Goal: Information Seeking & Learning: Learn about a topic

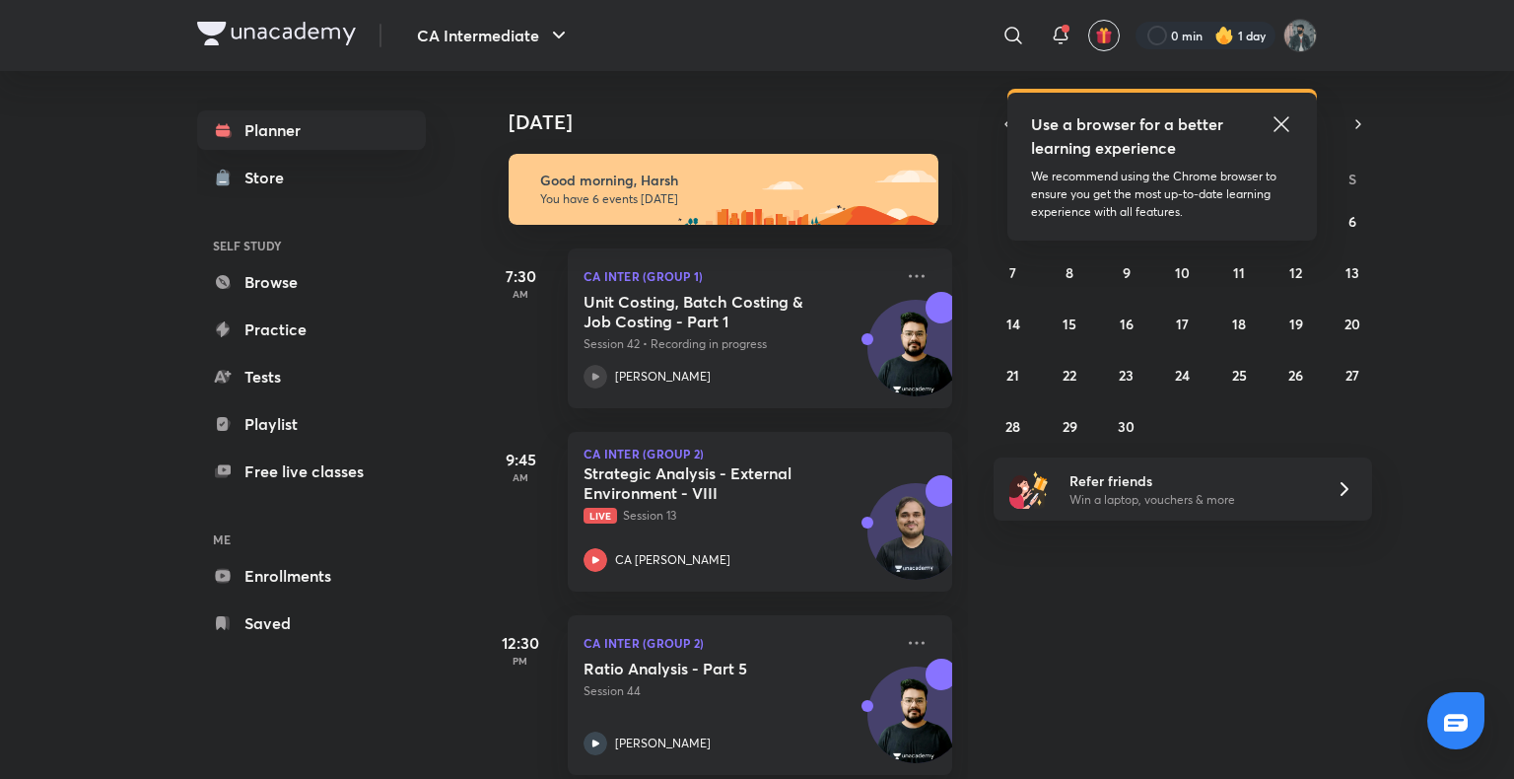
click at [1277, 121] on icon at bounding box center [1281, 124] width 24 height 24
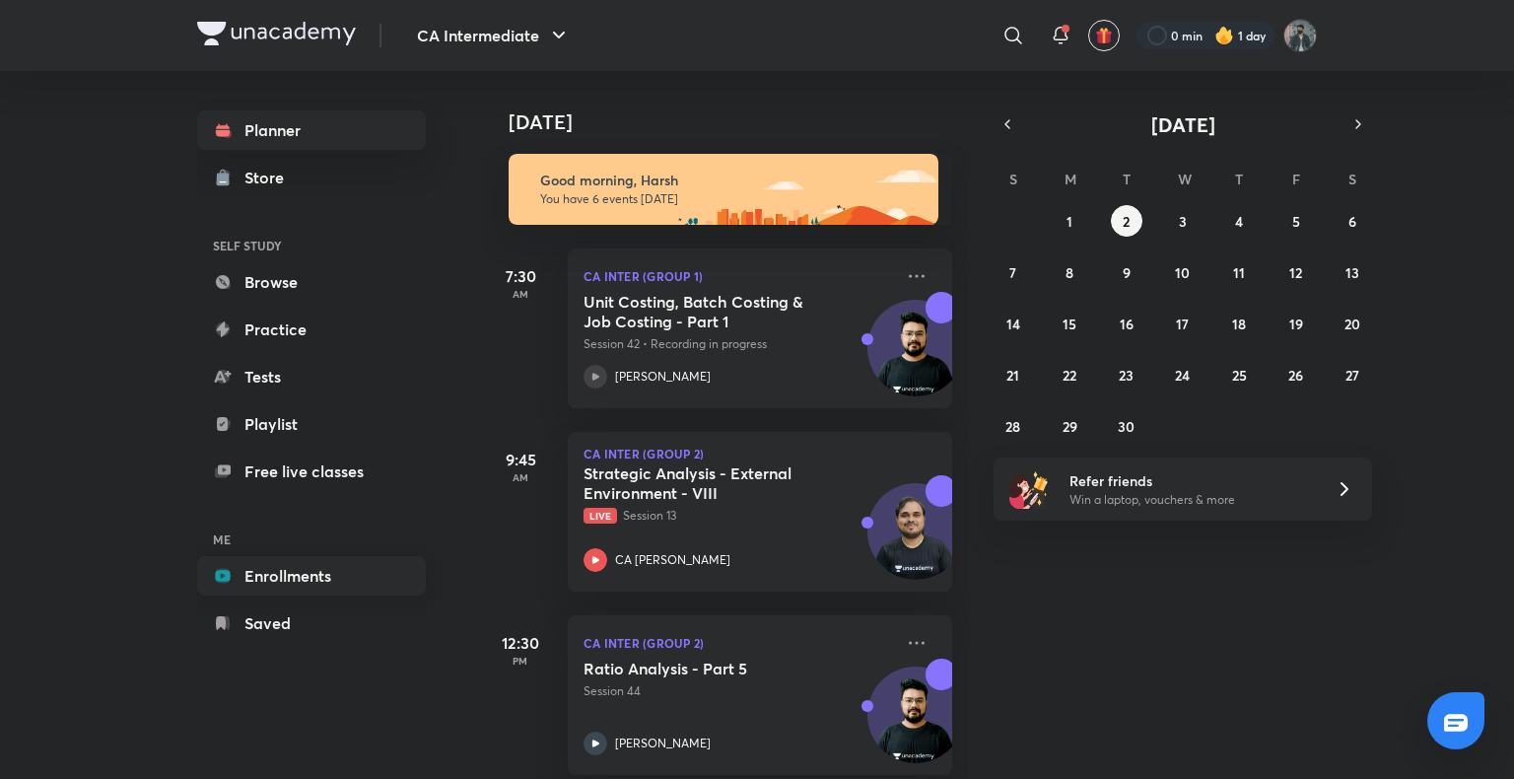
click at [240, 578] on link "Enrollments" at bounding box center [311, 575] width 229 height 39
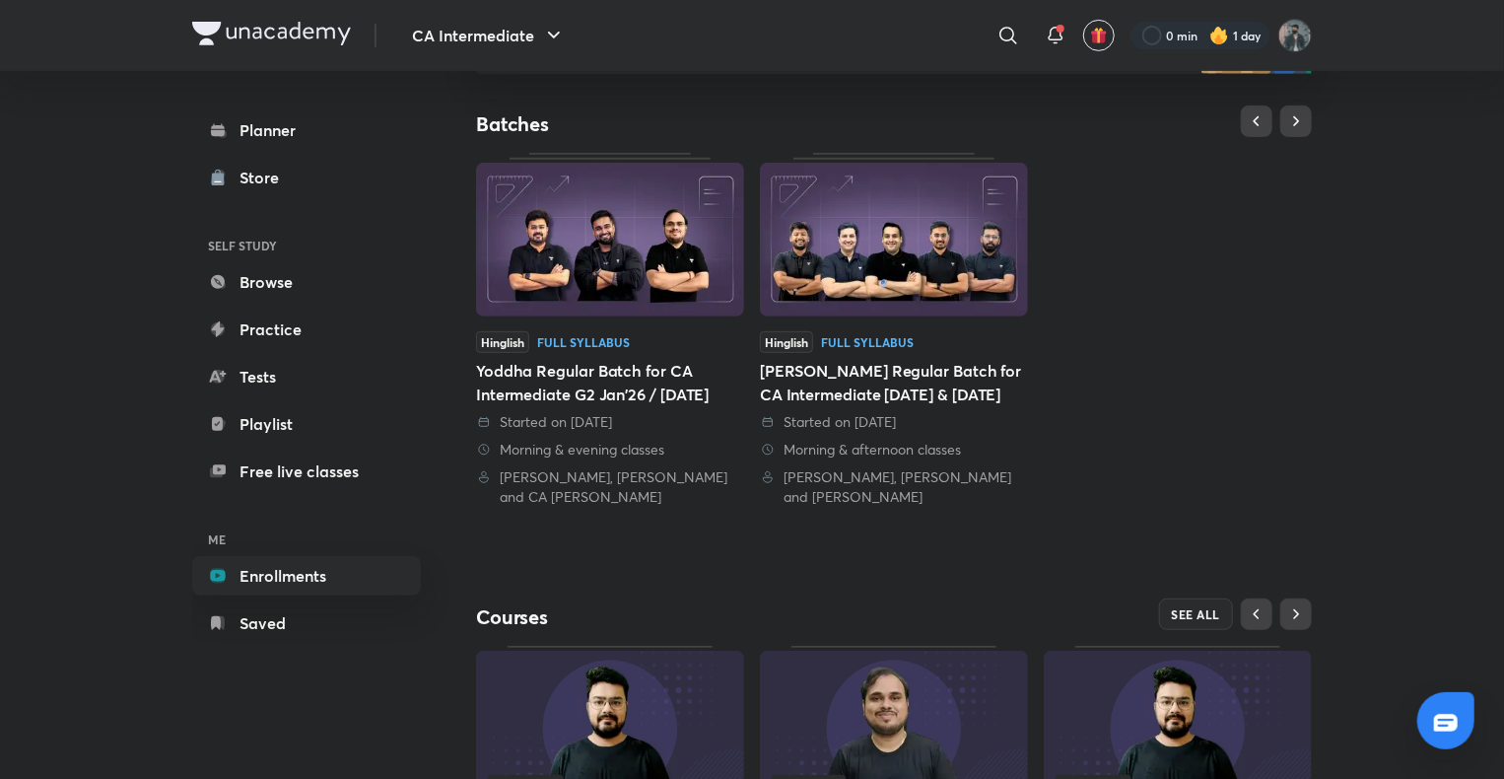
scroll to position [576, 0]
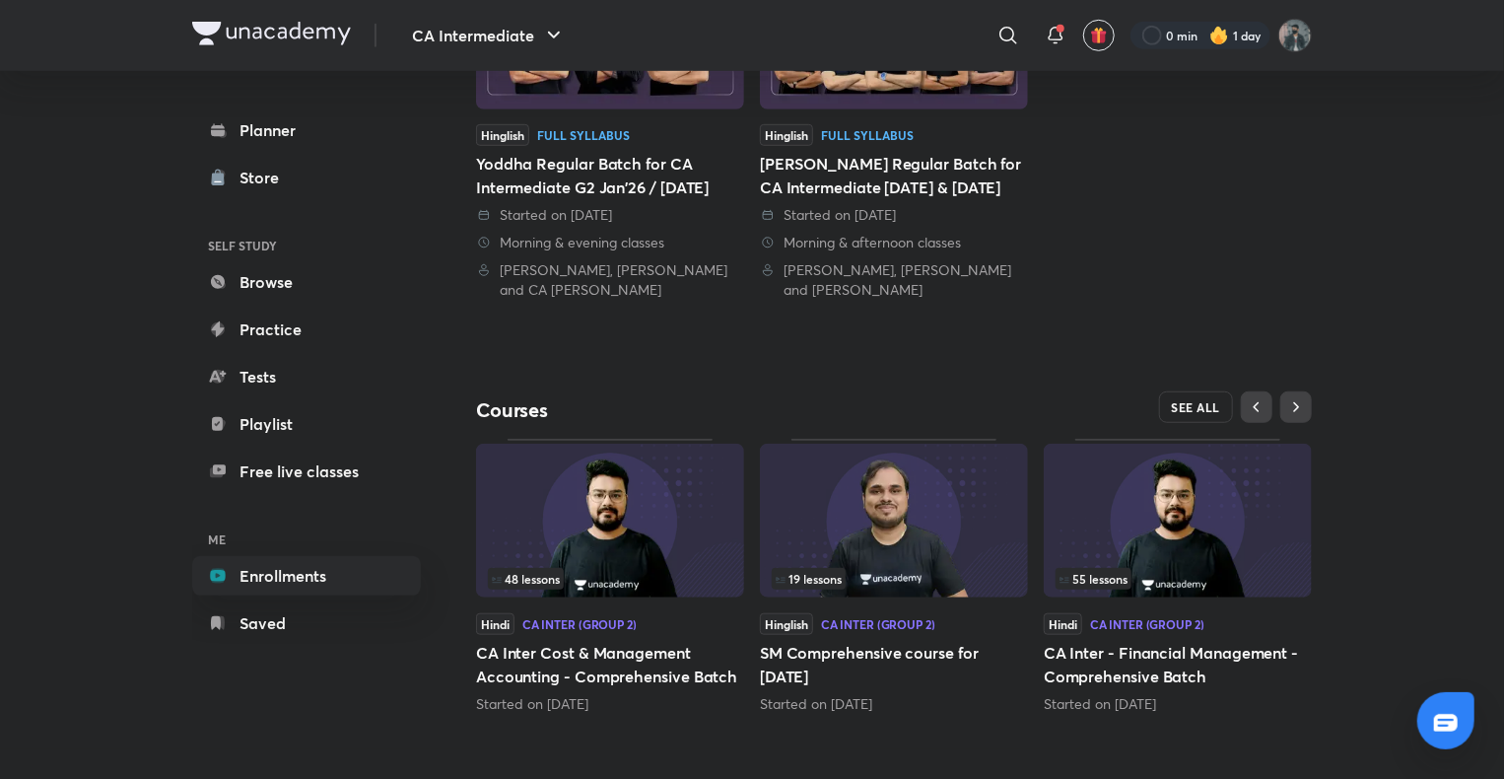
click at [1168, 404] on button "SEE ALL" at bounding box center [1196, 407] width 75 height 32
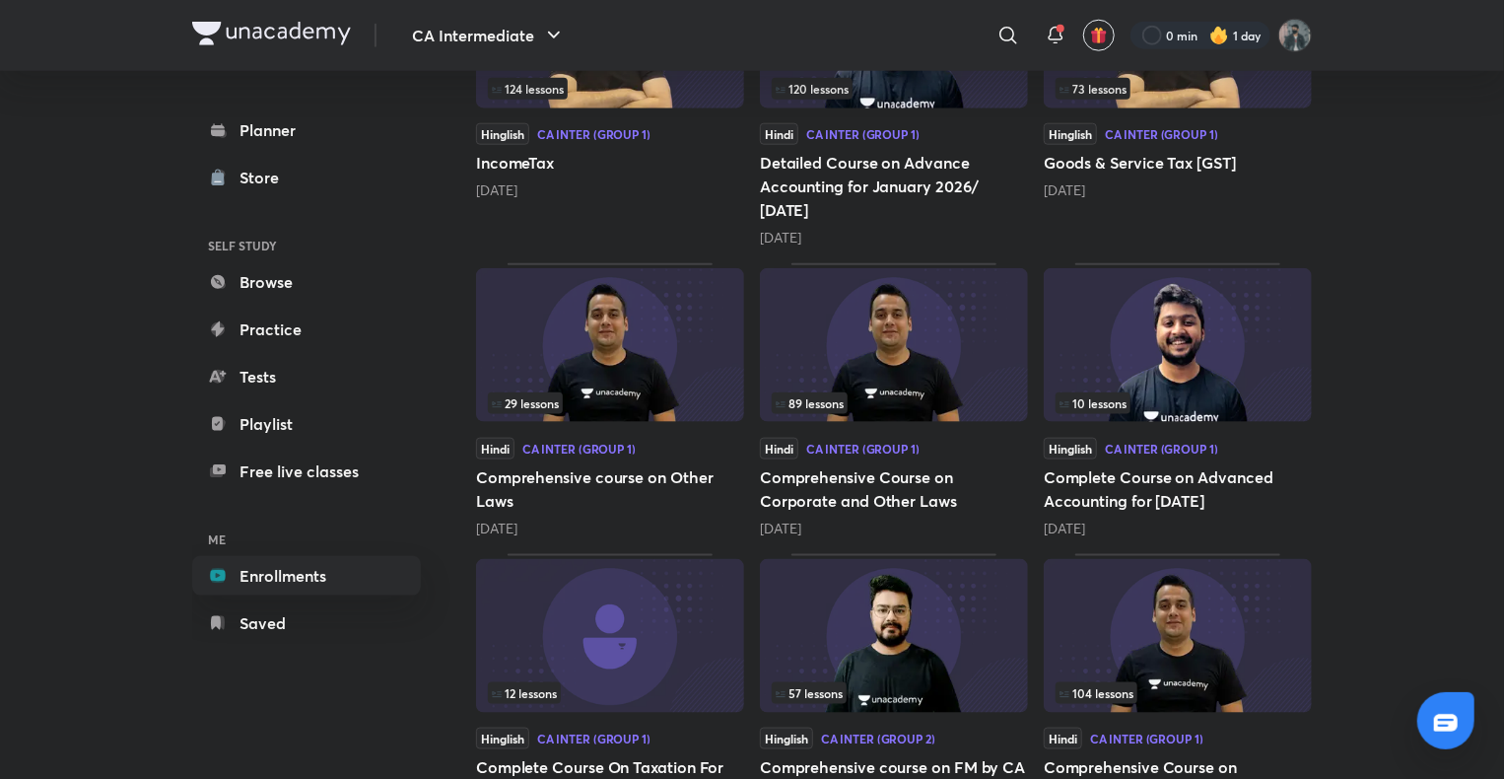
scroll to position [899, 0]
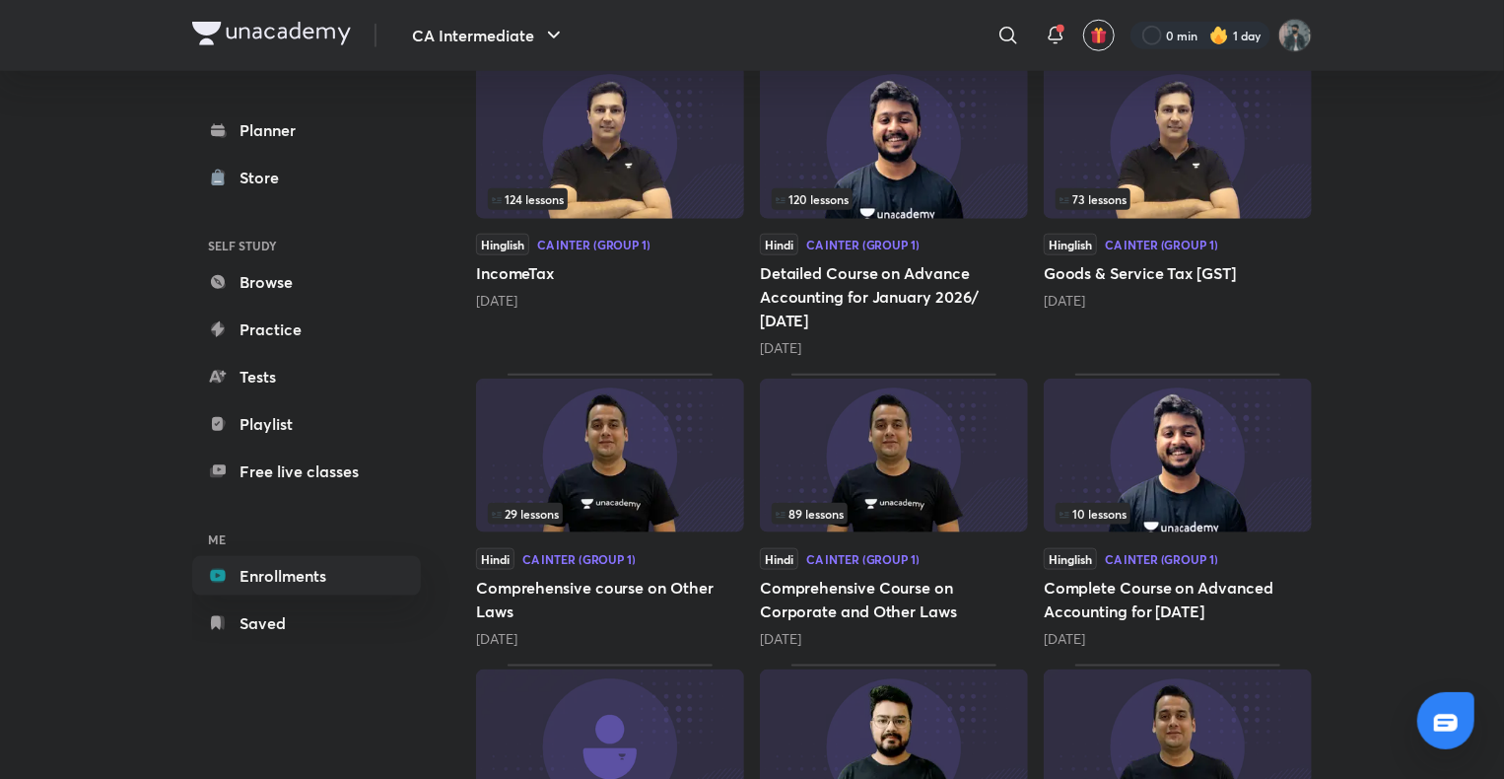
click at [898, 401] on img at bounding box center [894, 455] width 268 height 154
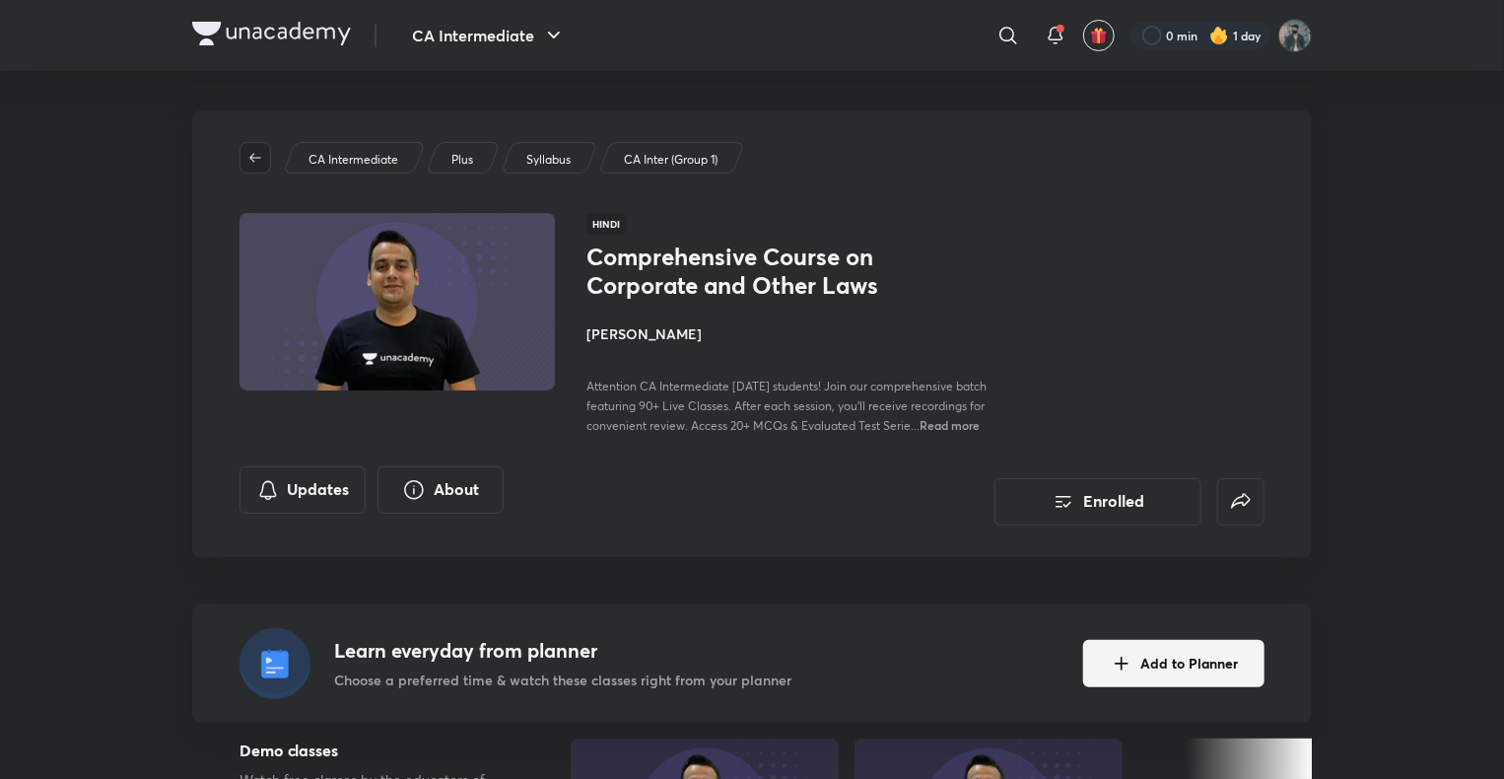
click at [252, 155] on icon "button" at bounding box center [255, 158] width 16 height 16
click at [245, 160] on span "button" at bounding box center [255, 158] width 30 height 16
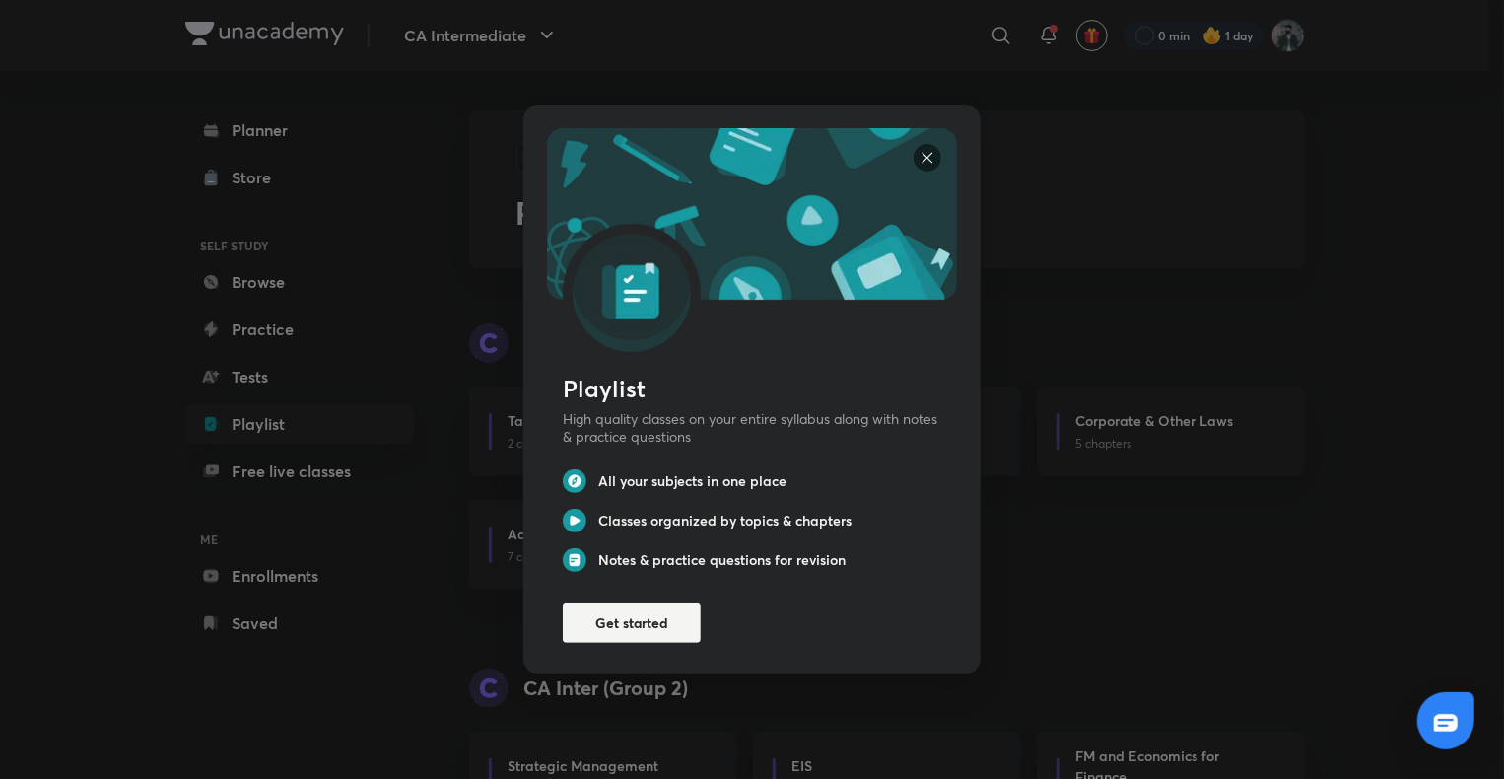
click at [920, 144] on img at bounding box center [928, 158] width 28 height 28
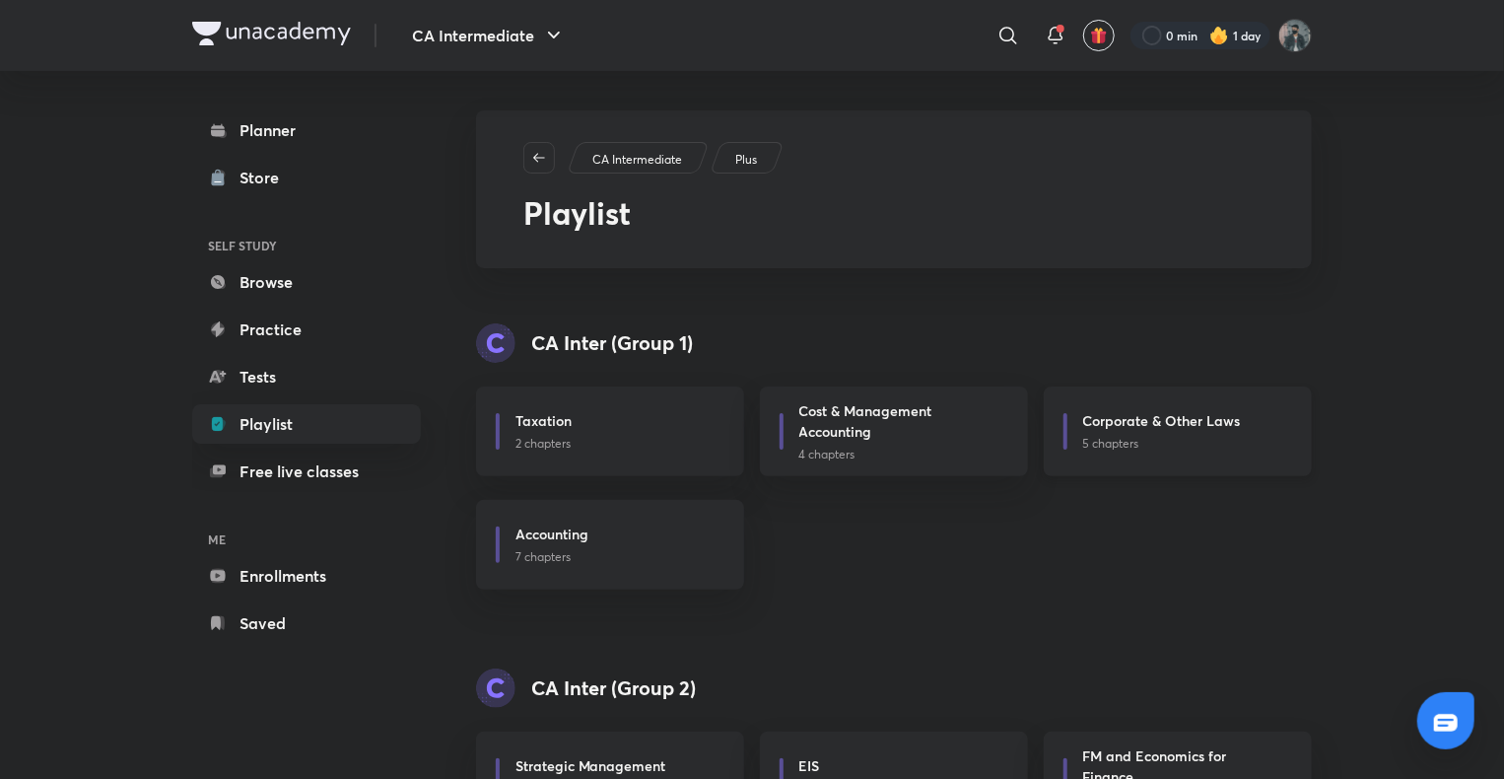
click at [1102, 422] on h6 "Corporate & Other Laws" at bounding box center [1162, 420] width 158 height 21
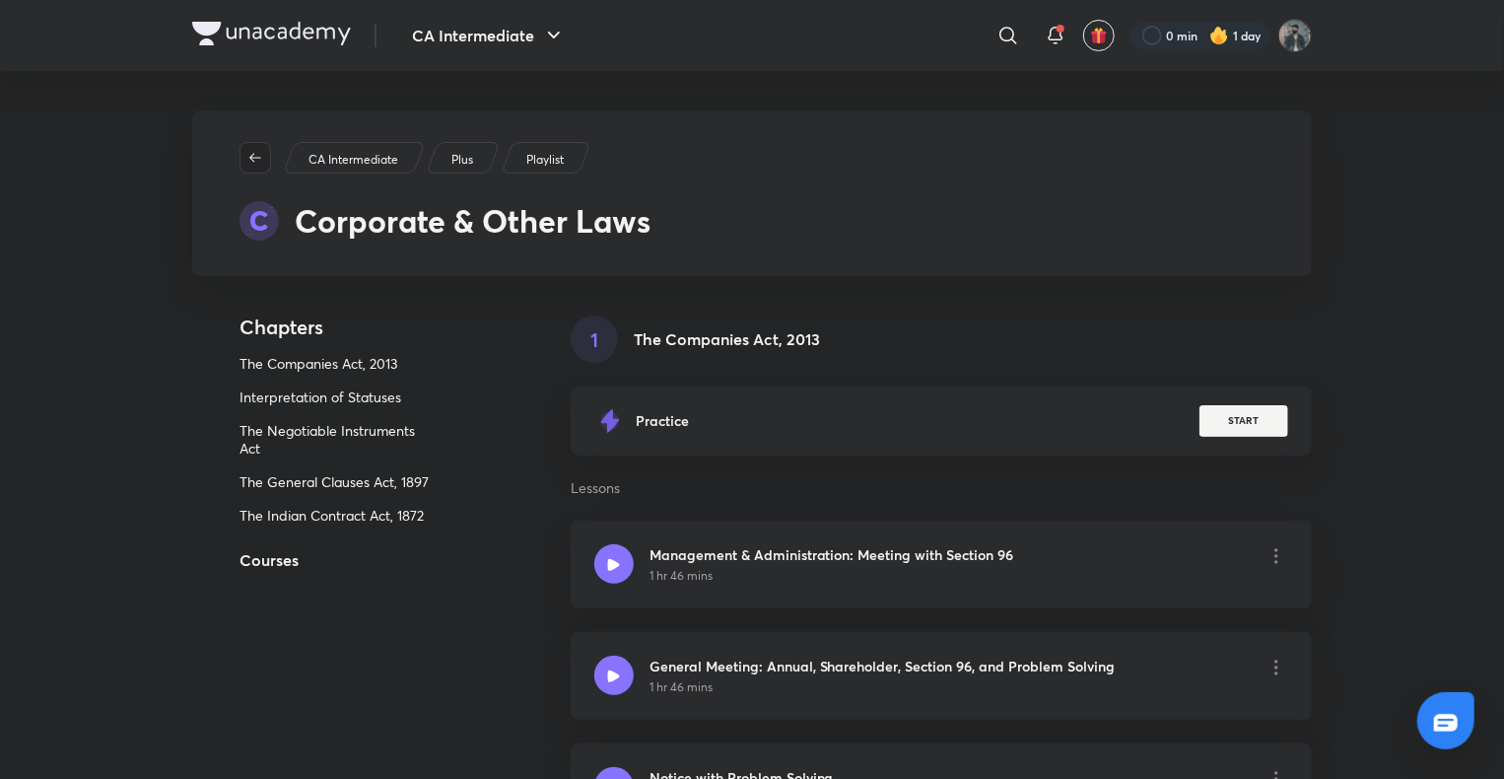
click at [250, 163] on icon "button" at bounding box center [255, 158] width 16 height 16
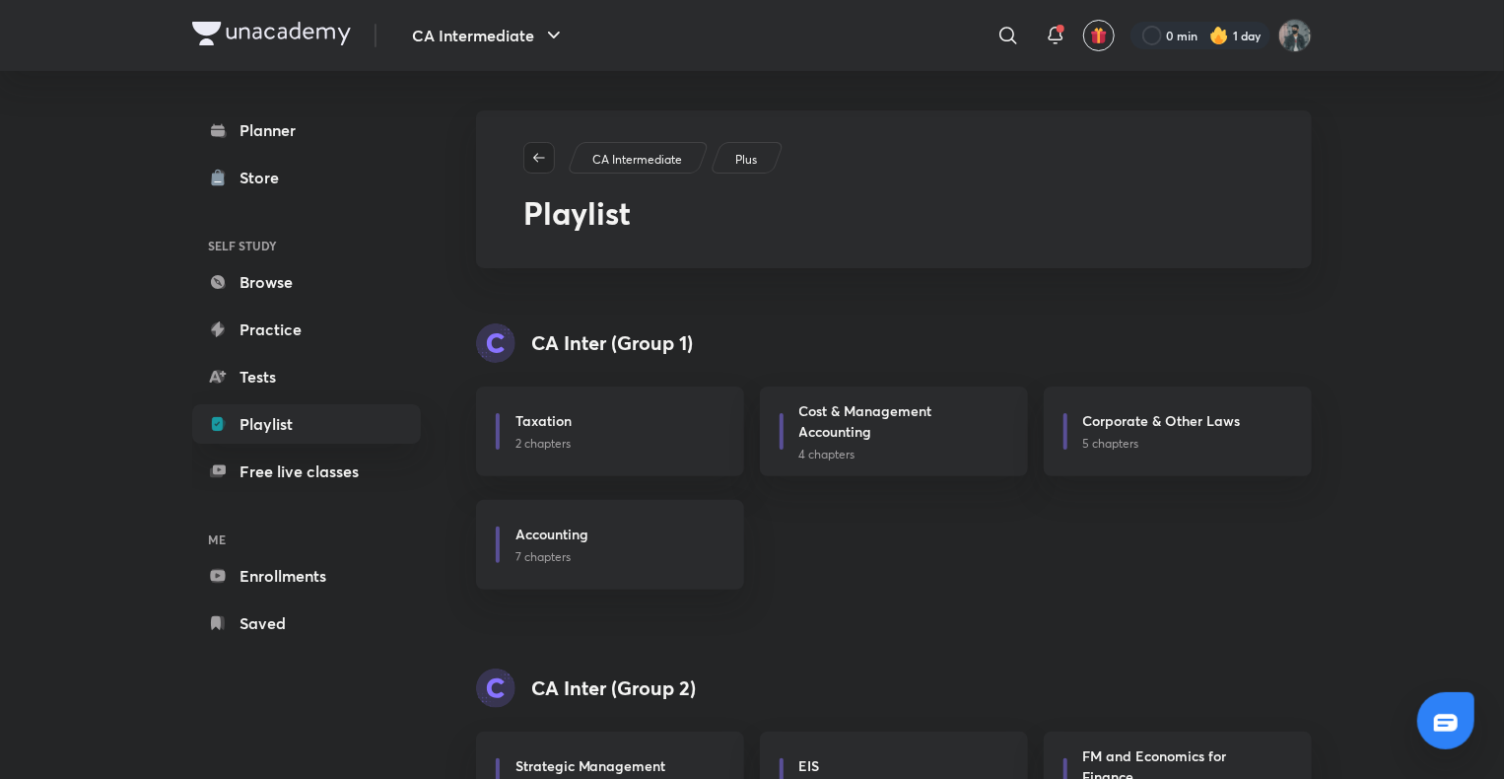
click at [540, 169] on button "button" at bounding box center [539, 158] width 32 height 32
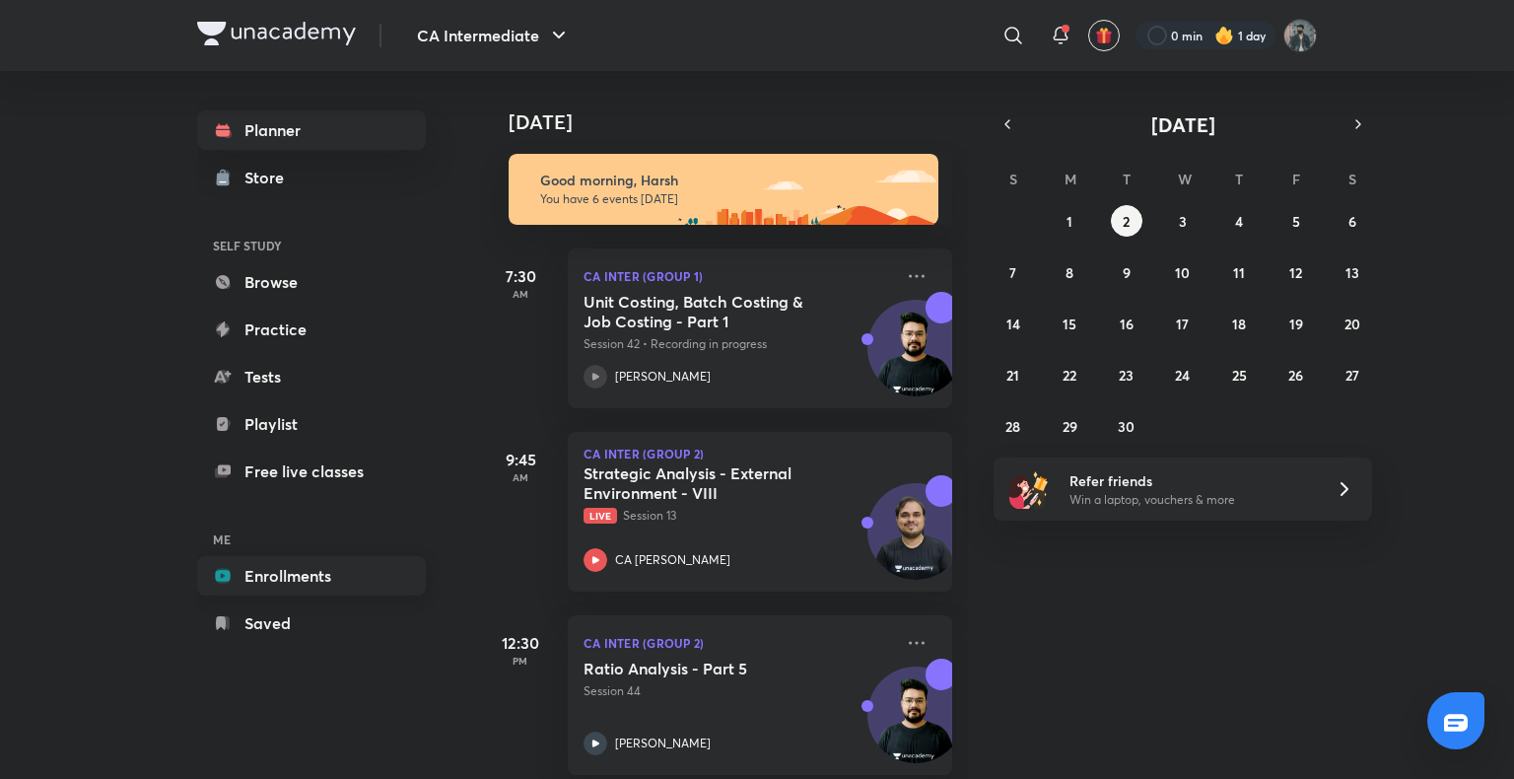
click at [237, 579] on link "Enrollments" at bounding box center [311, 575] width 229 height 39
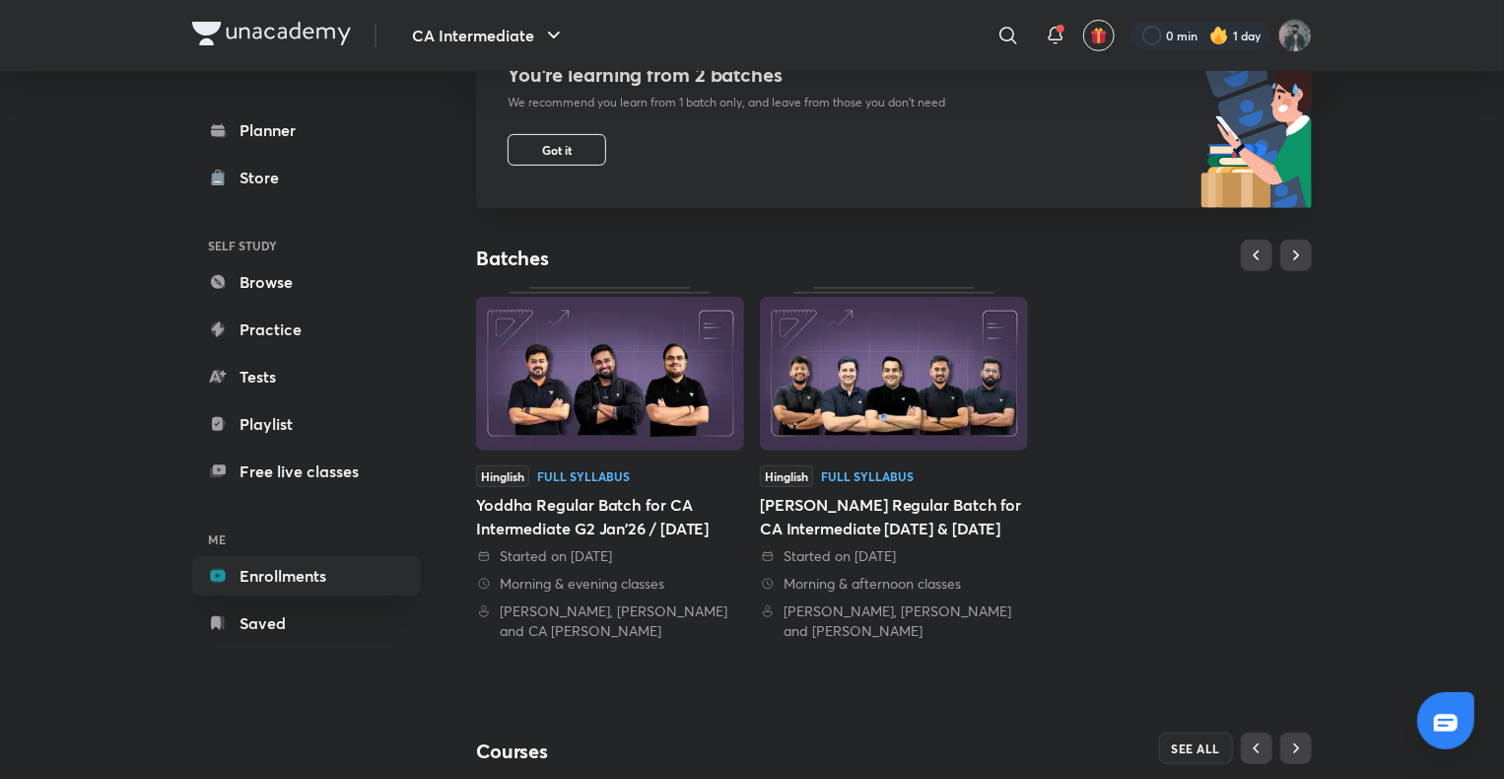
scroll to position [576, 0]
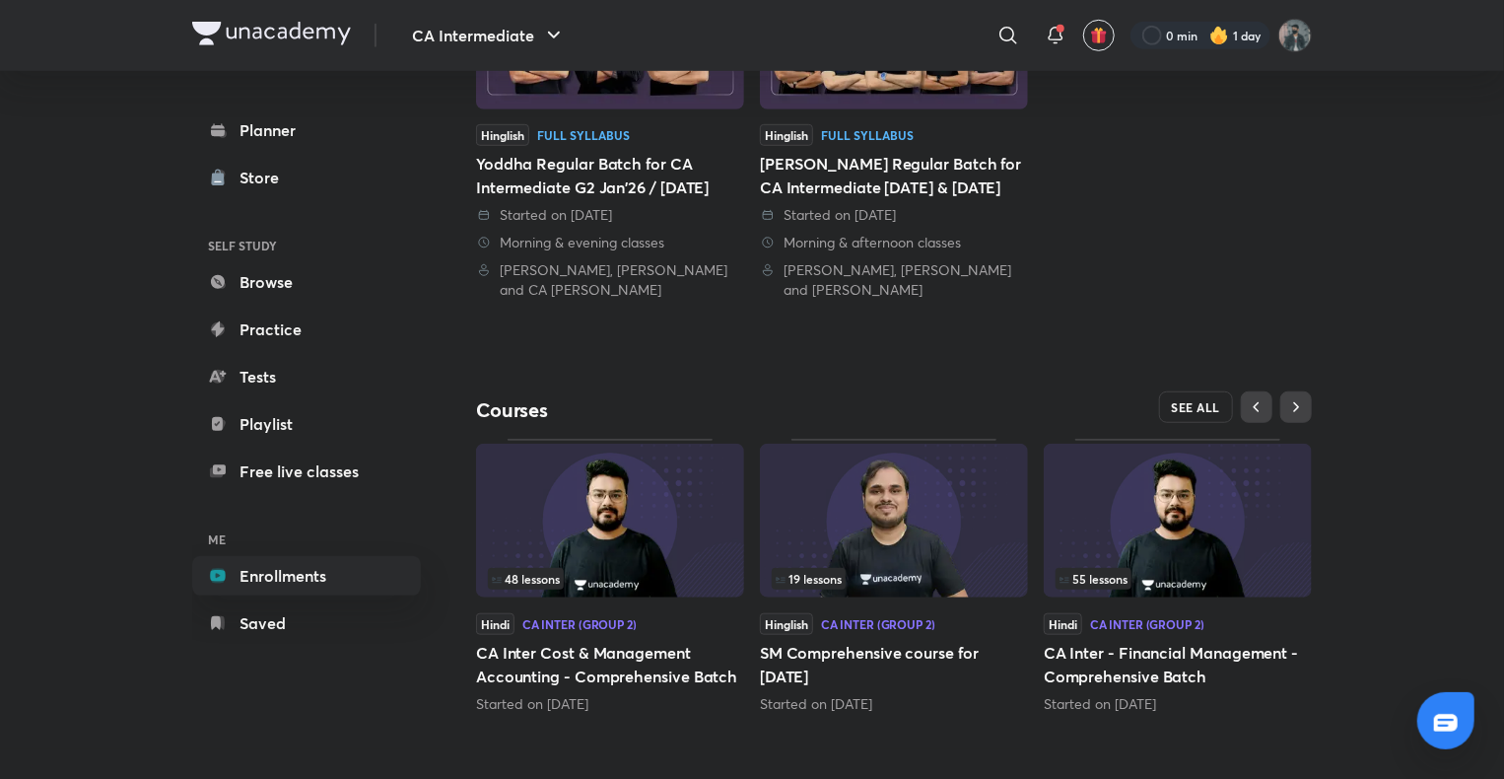
click at [1194, 409] on span "SEE ALL" at bounding box center [1196, 407] width 49 height 14
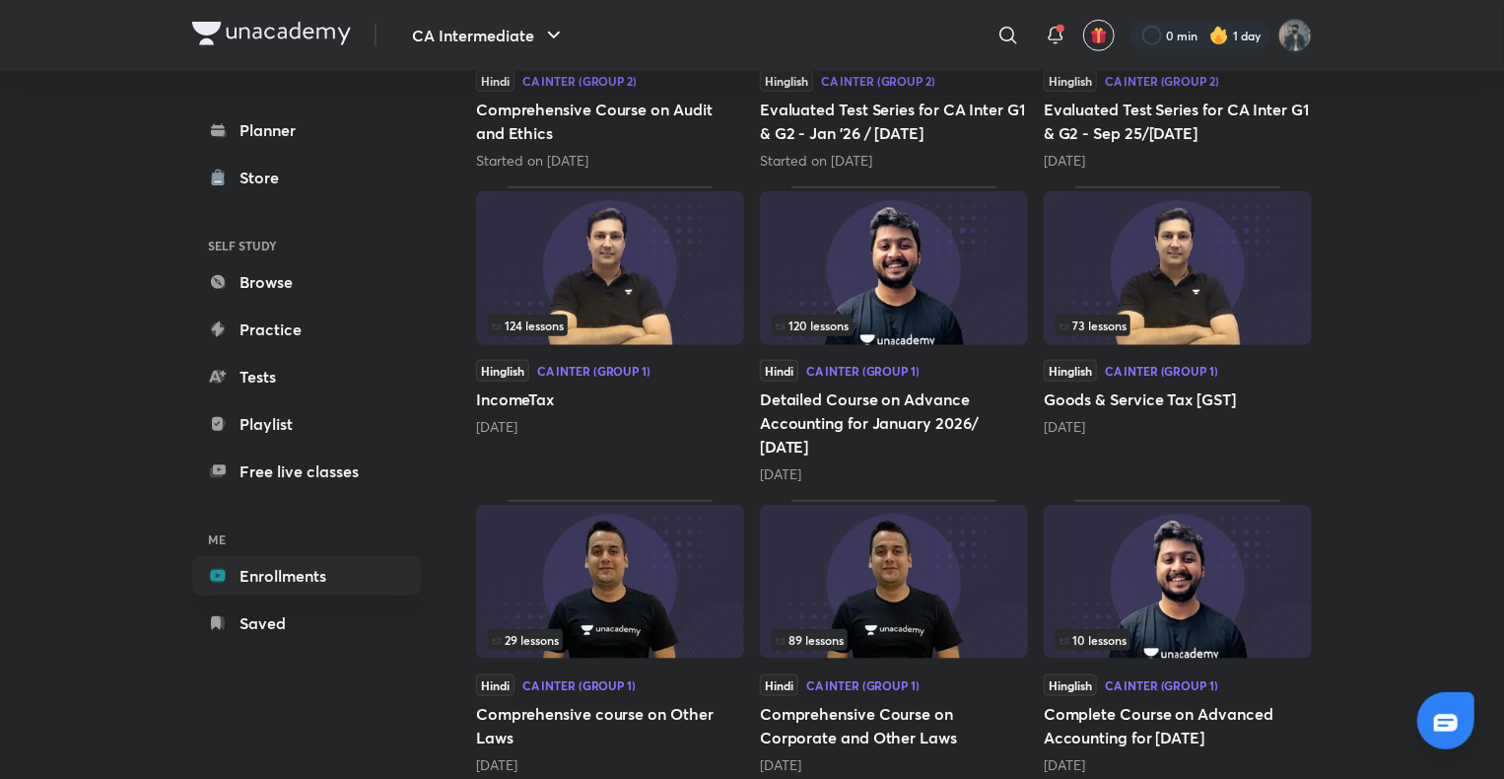
scroll to position [788, 0]
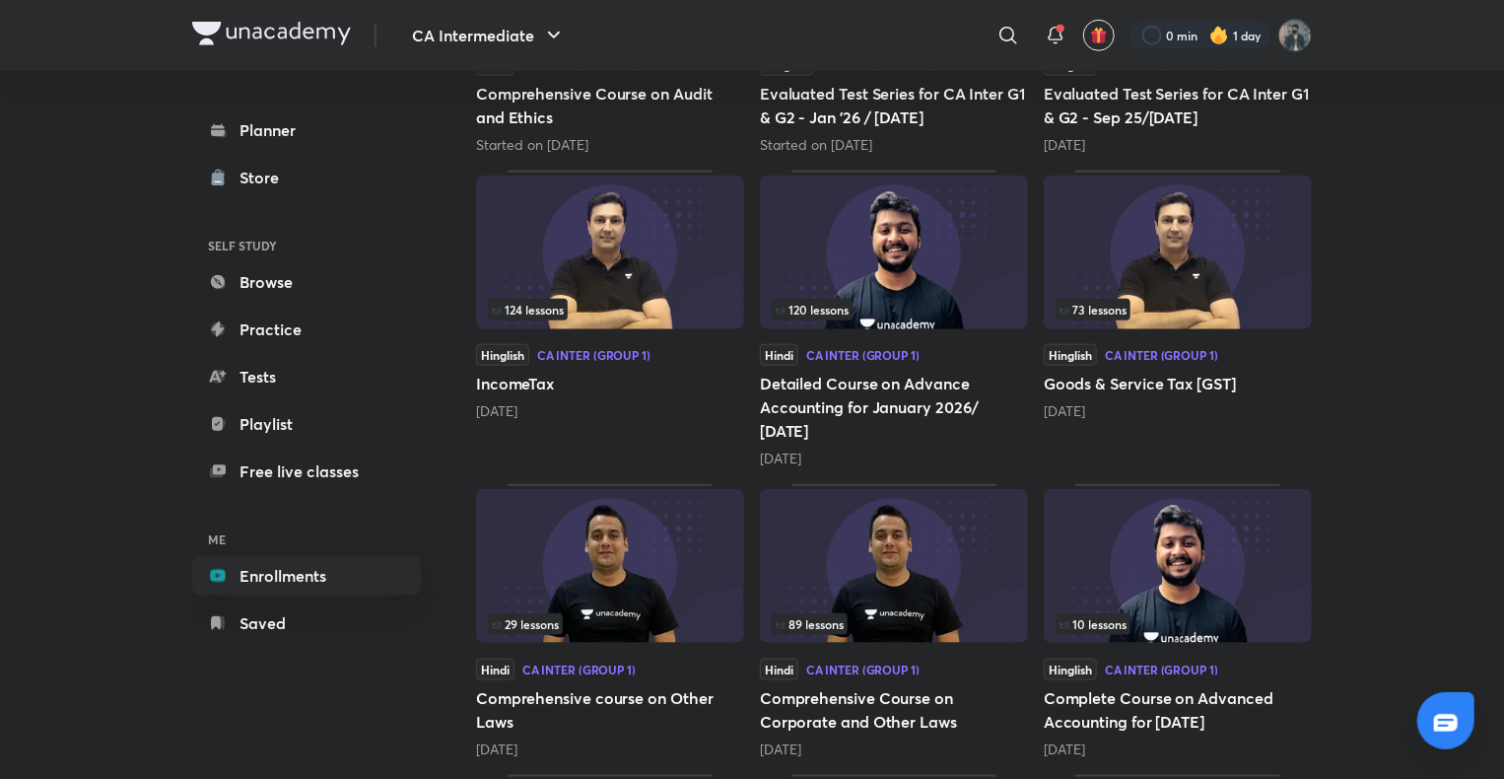
click at [587, 553] on img at bounding box center [610, 566] width 268 height 154
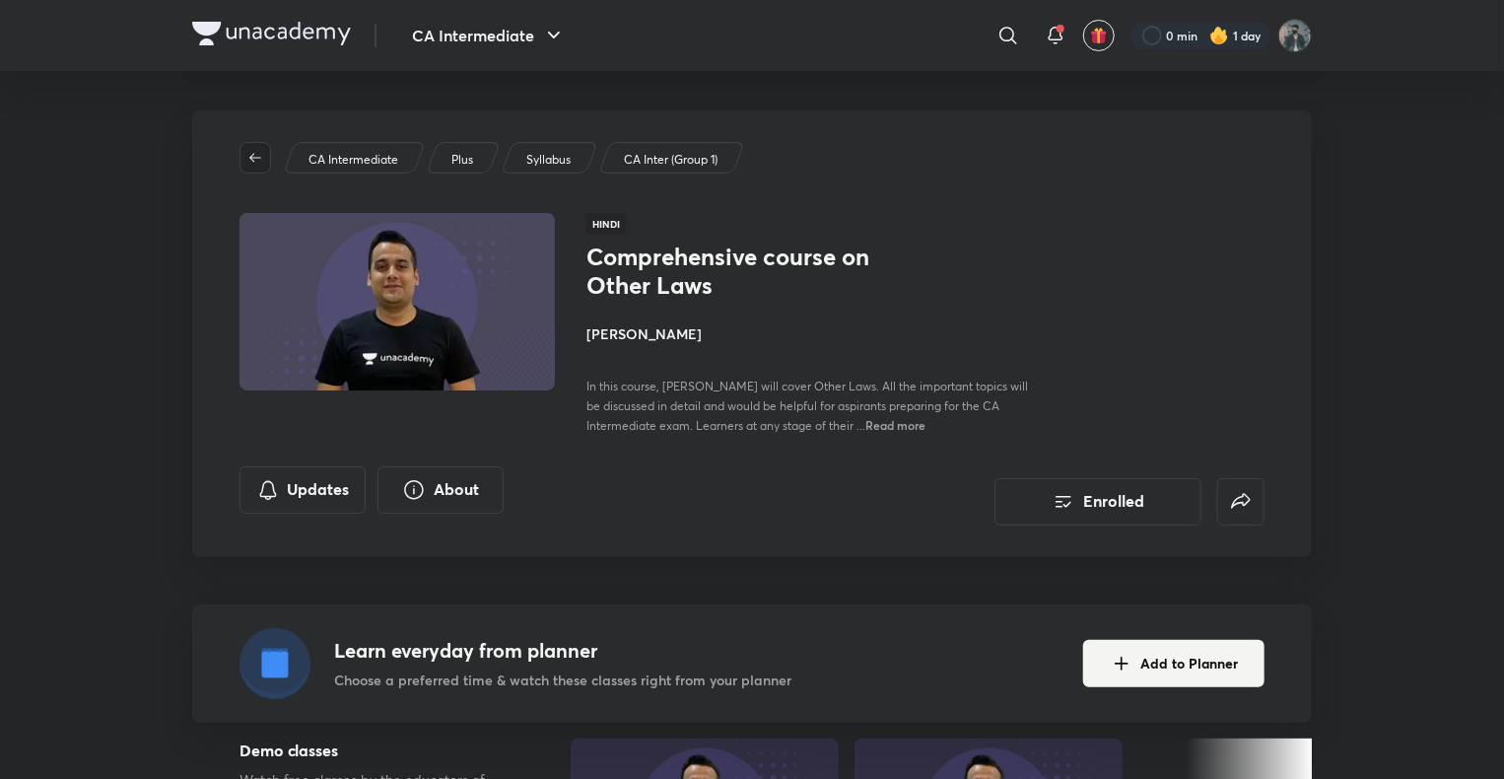
click at [256, 169] on button "button" at bounding box center [255, 158] width 32 height 32
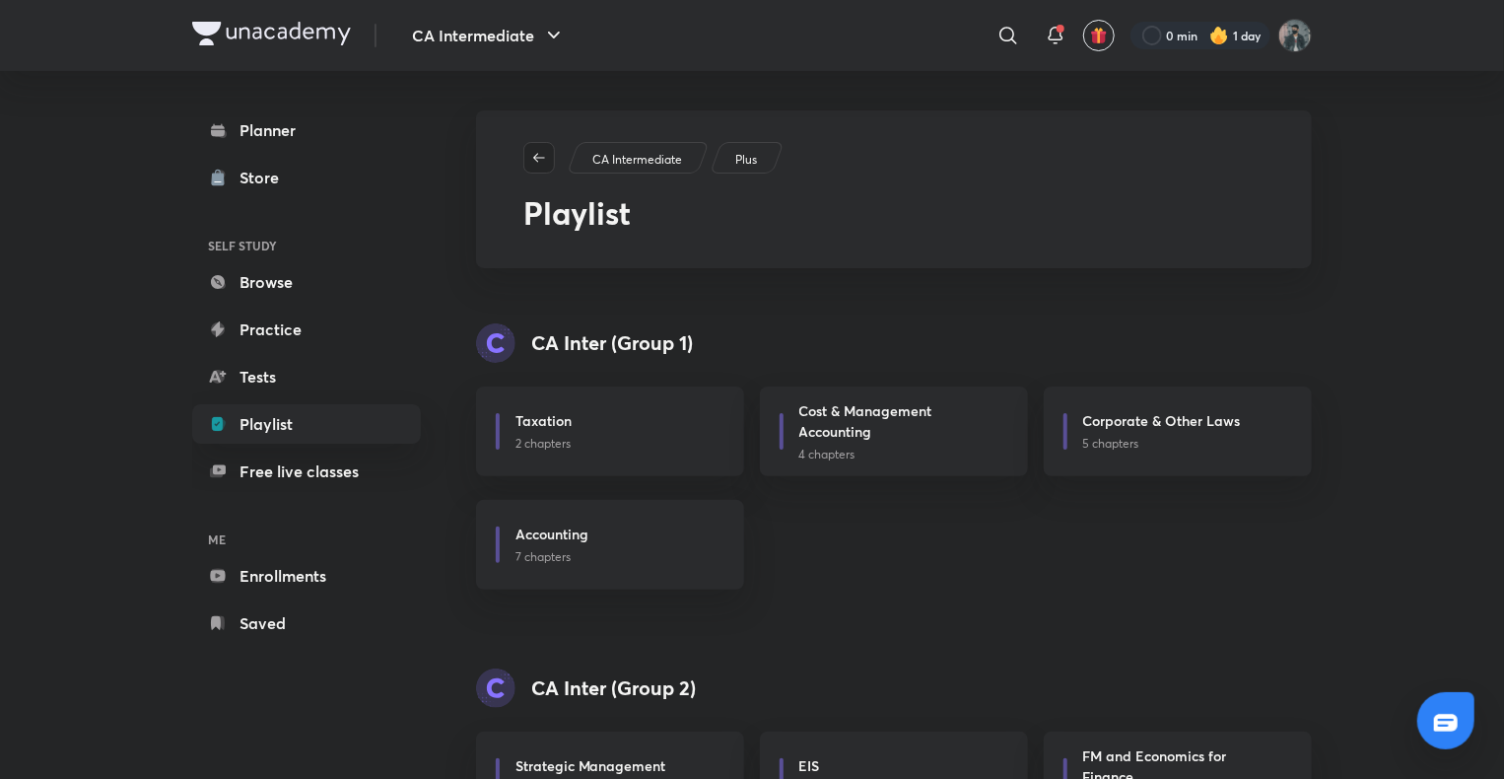
click at [540, 165] on icon "button" at bounding box center [539, 158] width 16 height 16
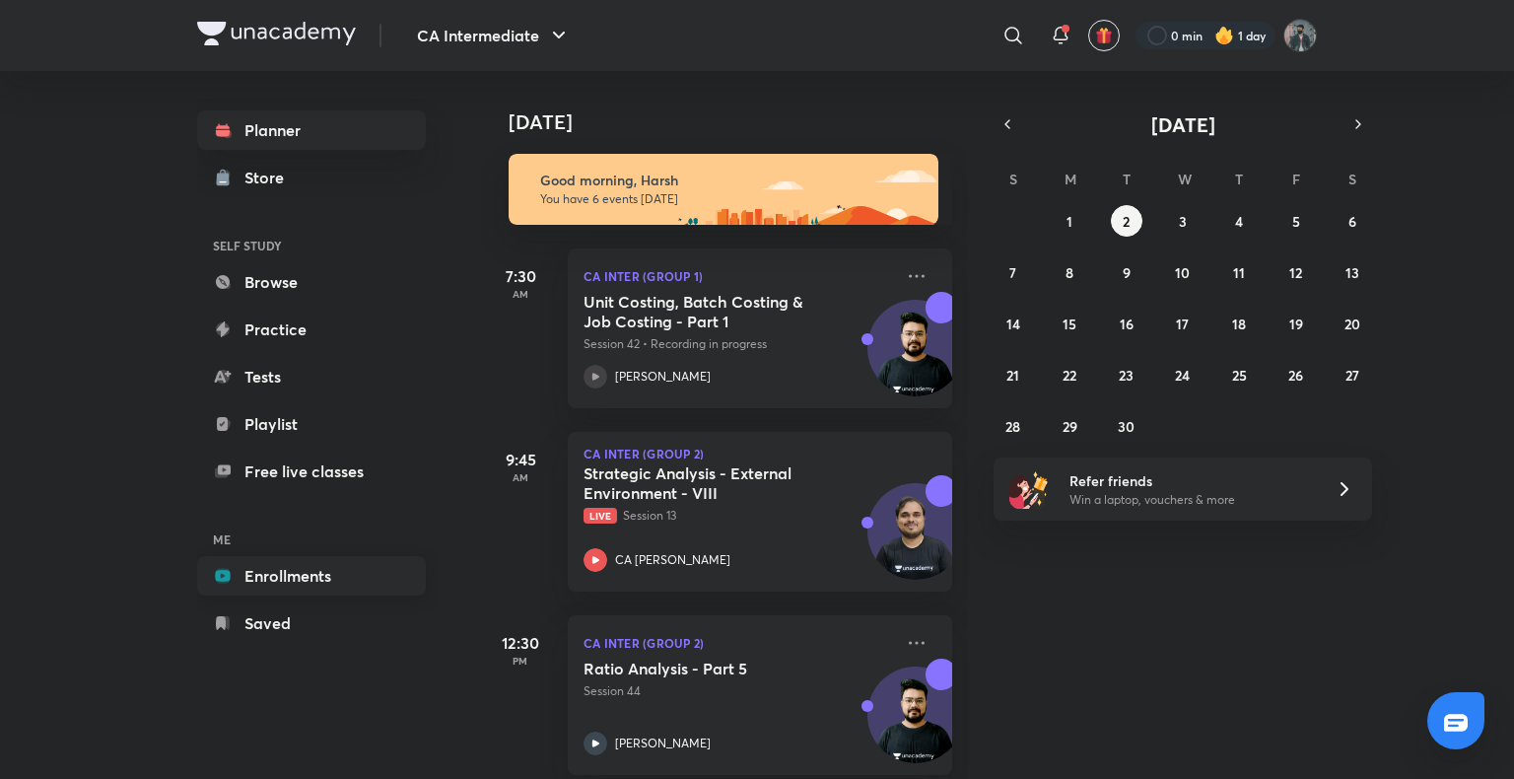
click at [337, 562] on link "Enrollments" at bounding box center [311, 575] width 229 height 39
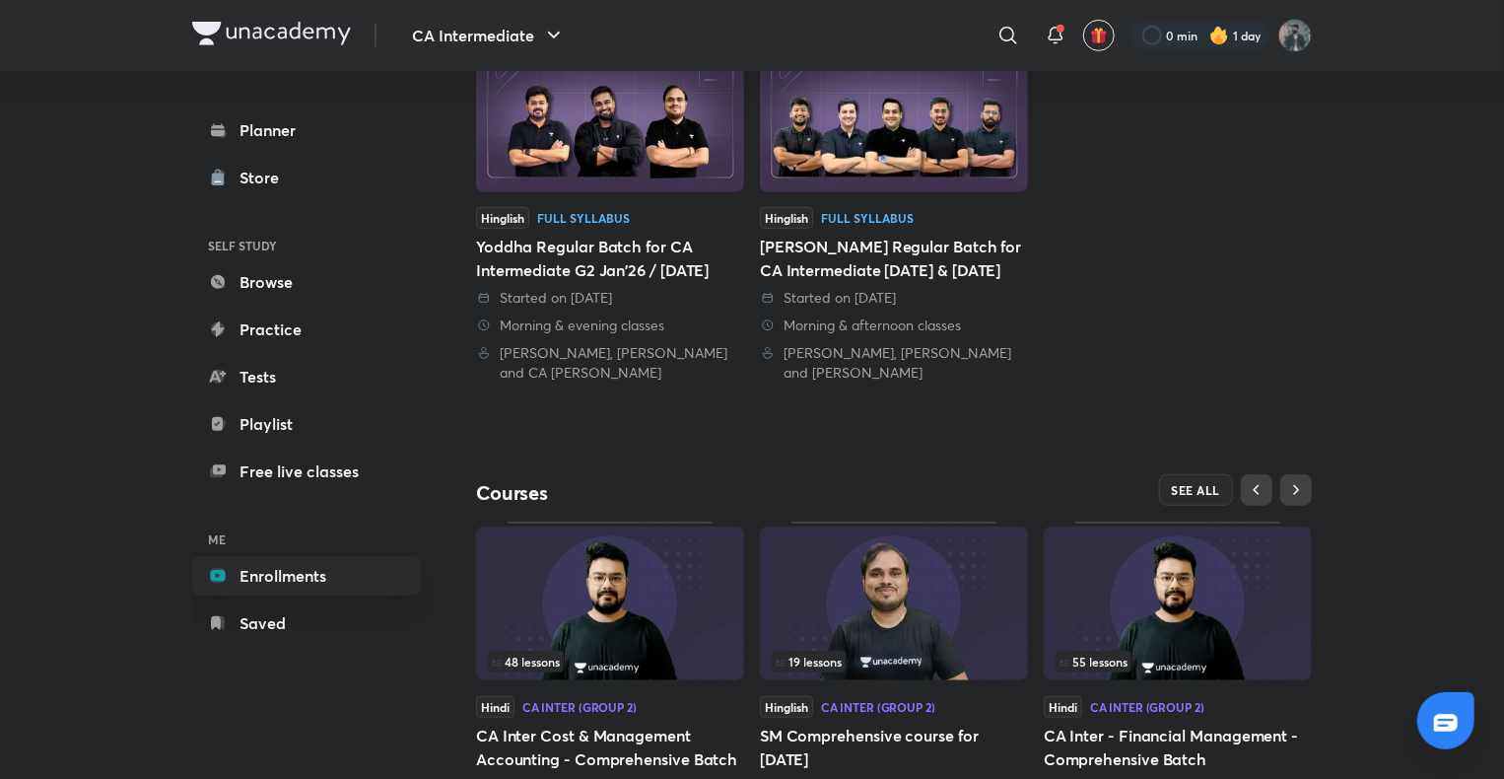
scroll to position [576, 0]
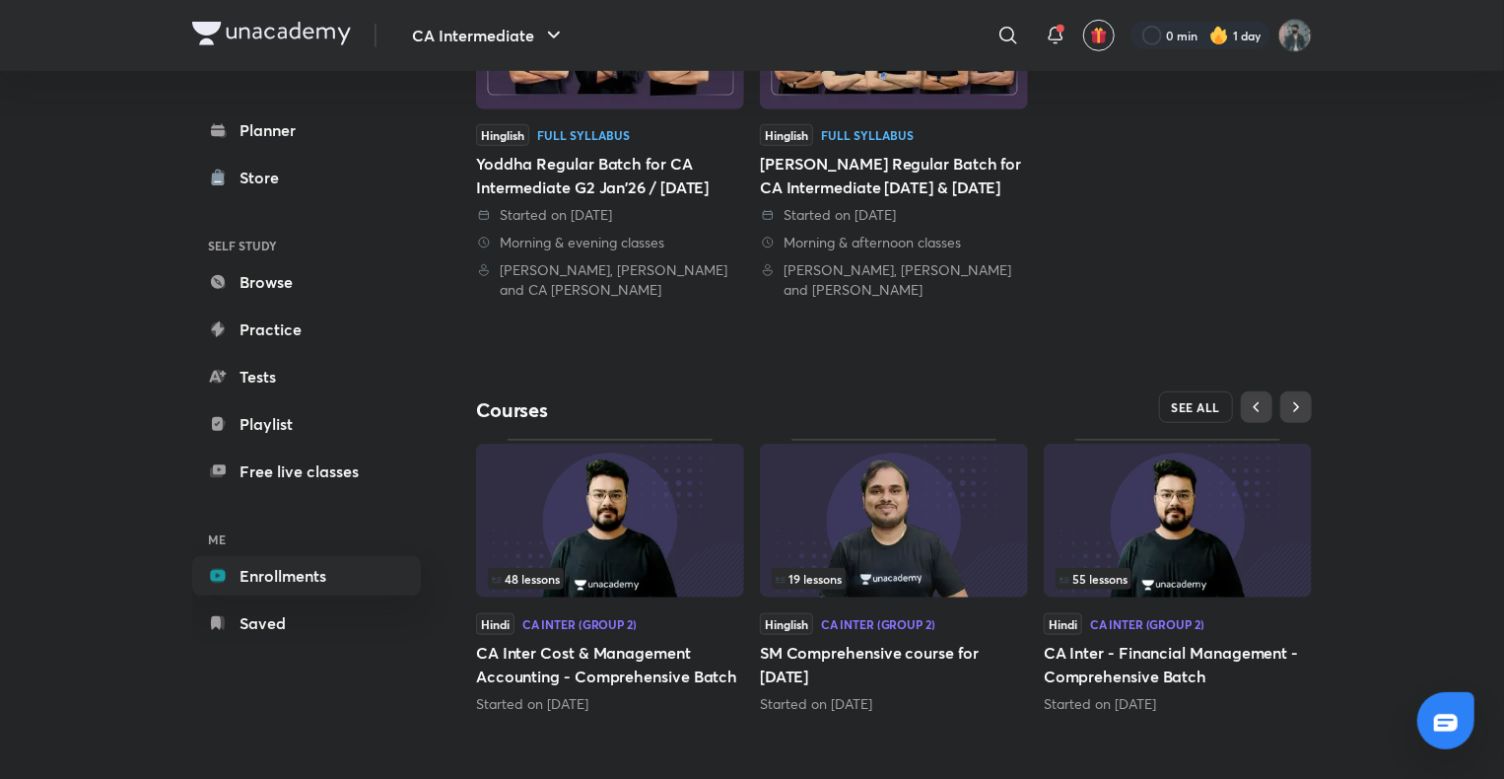
click at [1199, 407] on span "SEE ALL" at bounding box center [1196, 407] width 49 height 14
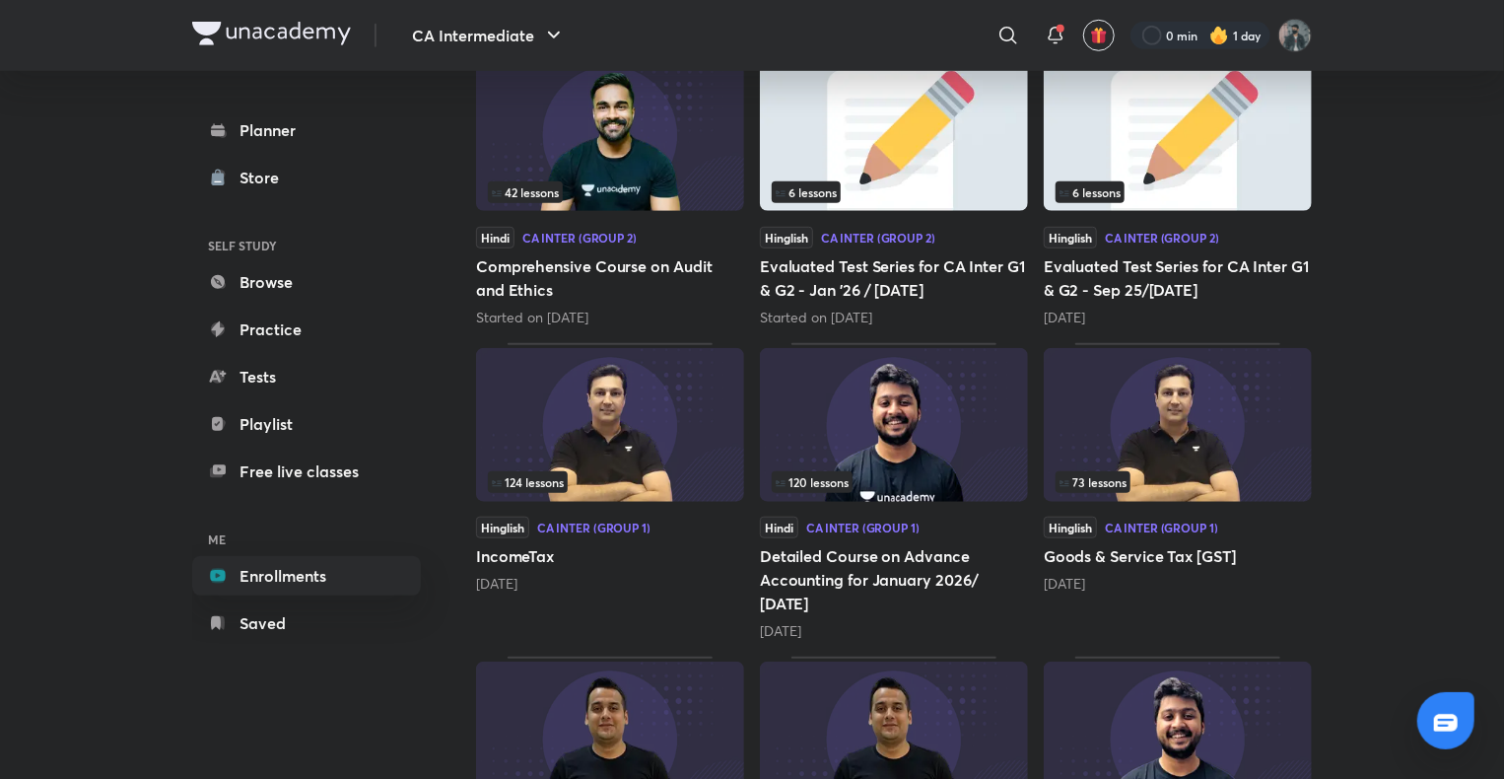
scroll to position [887, 0]
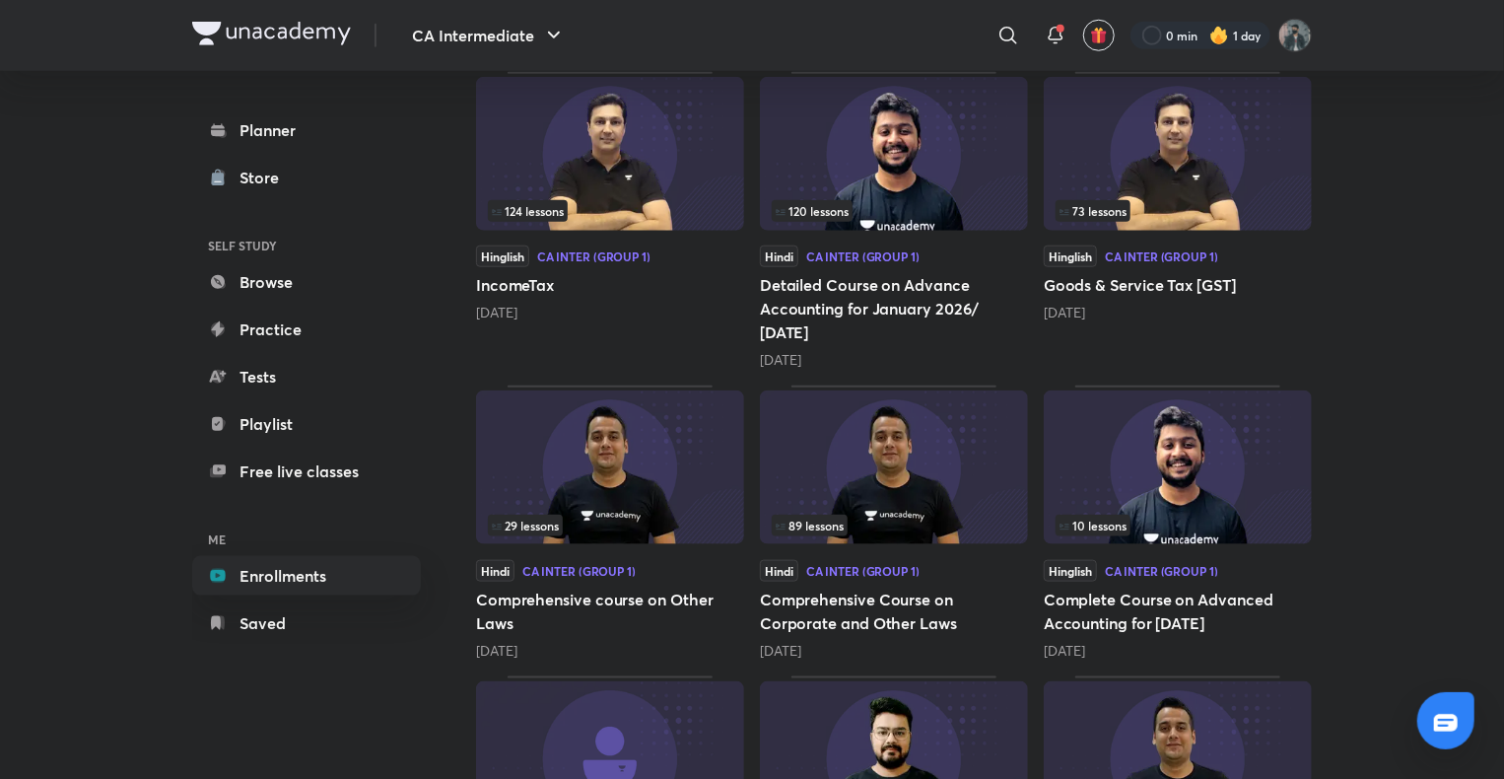
click at [876, 491] on img at bounding box center [894, 467] width 268 height 154
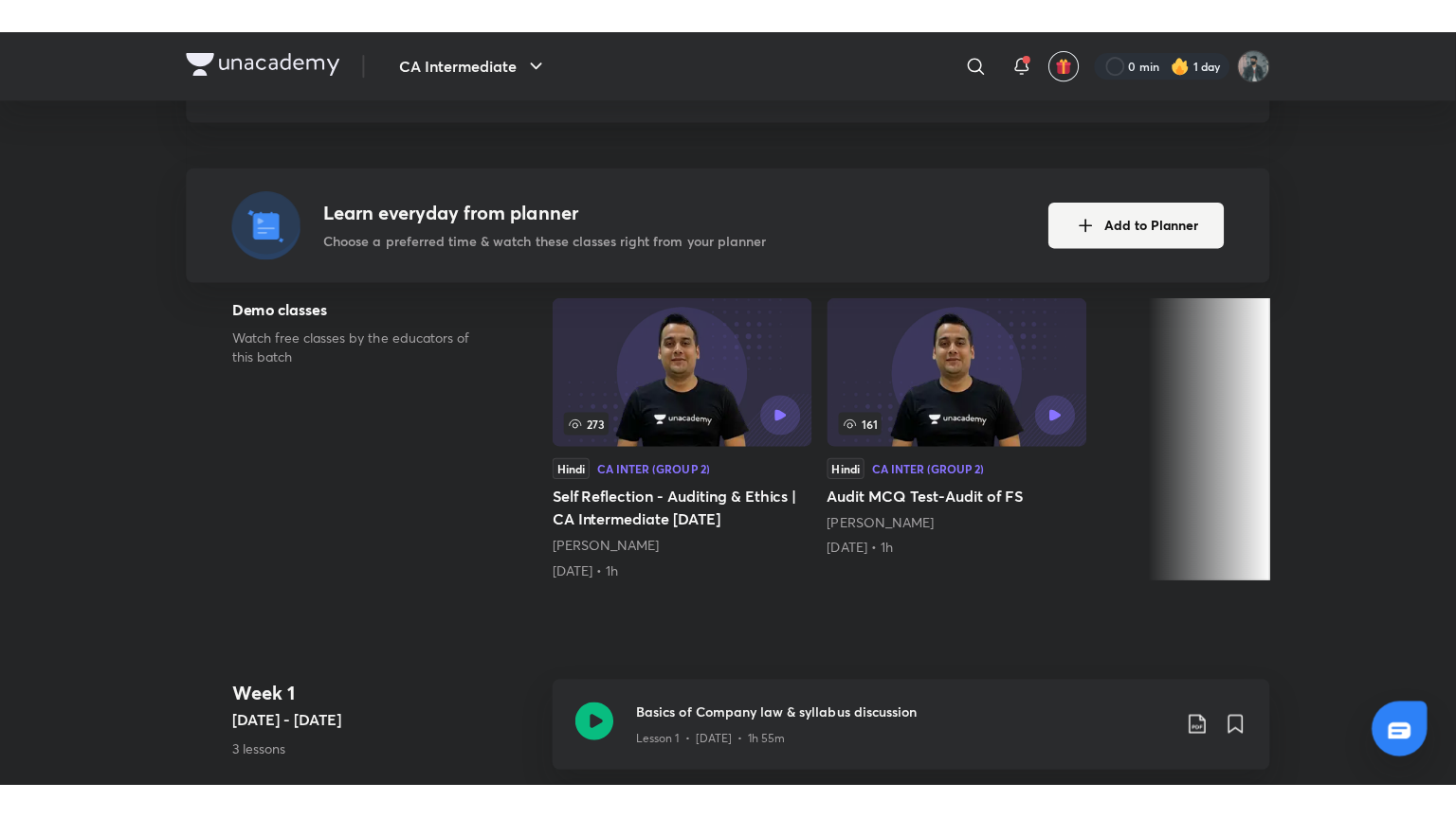
scroll to position [474, 0]
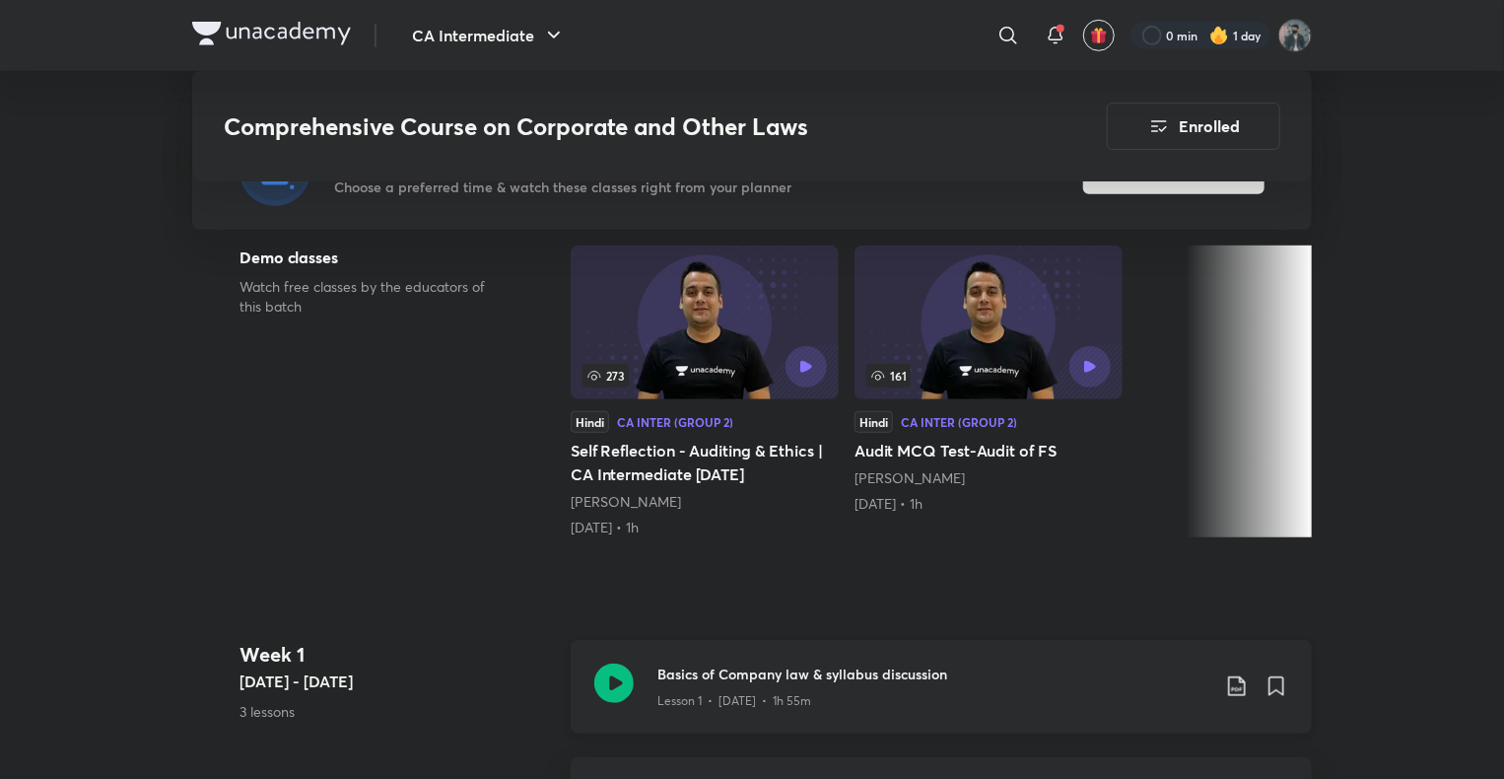
click at [621, 684] on icon at bounding box center [613, 682] width 39 height 39
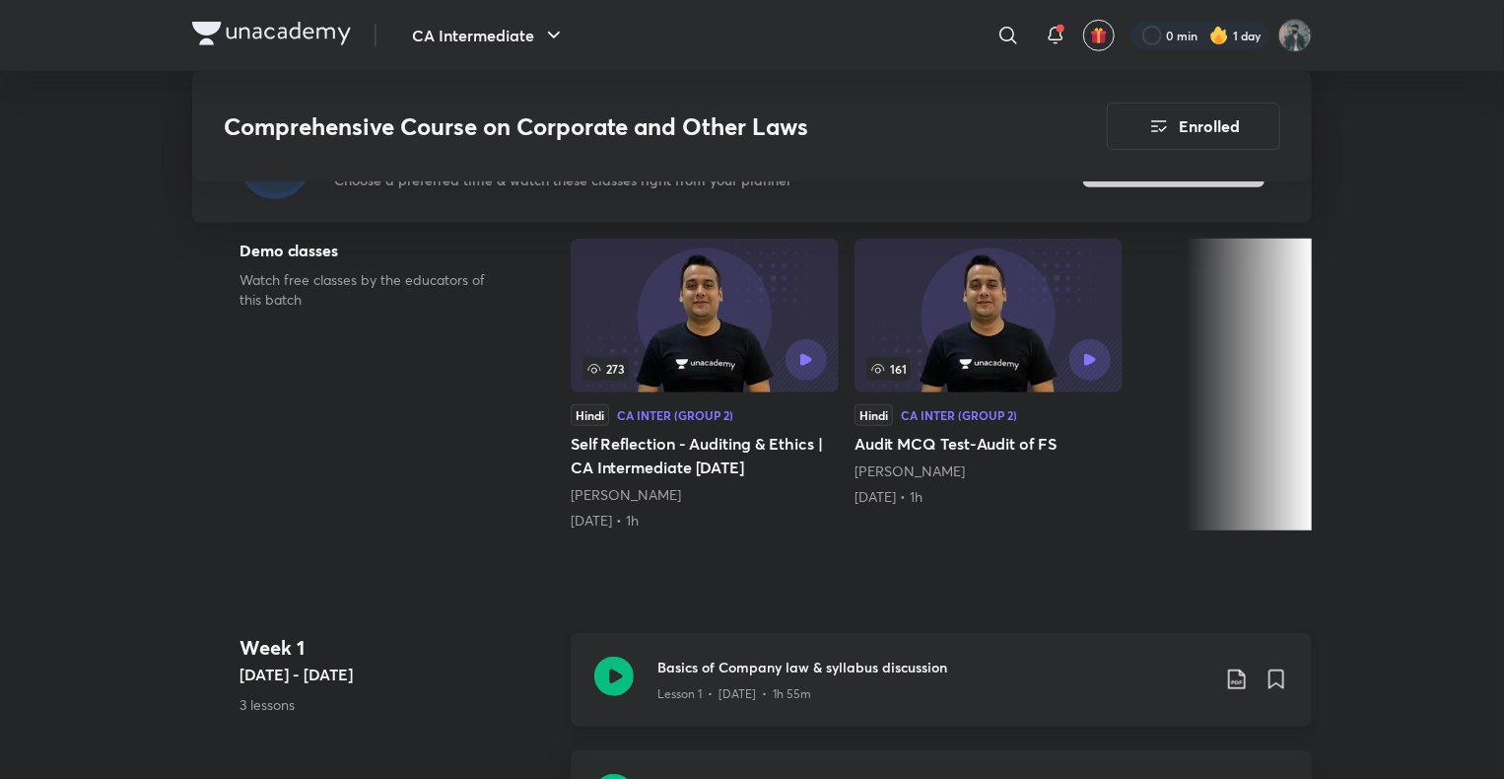
scroll to position [591, 0]
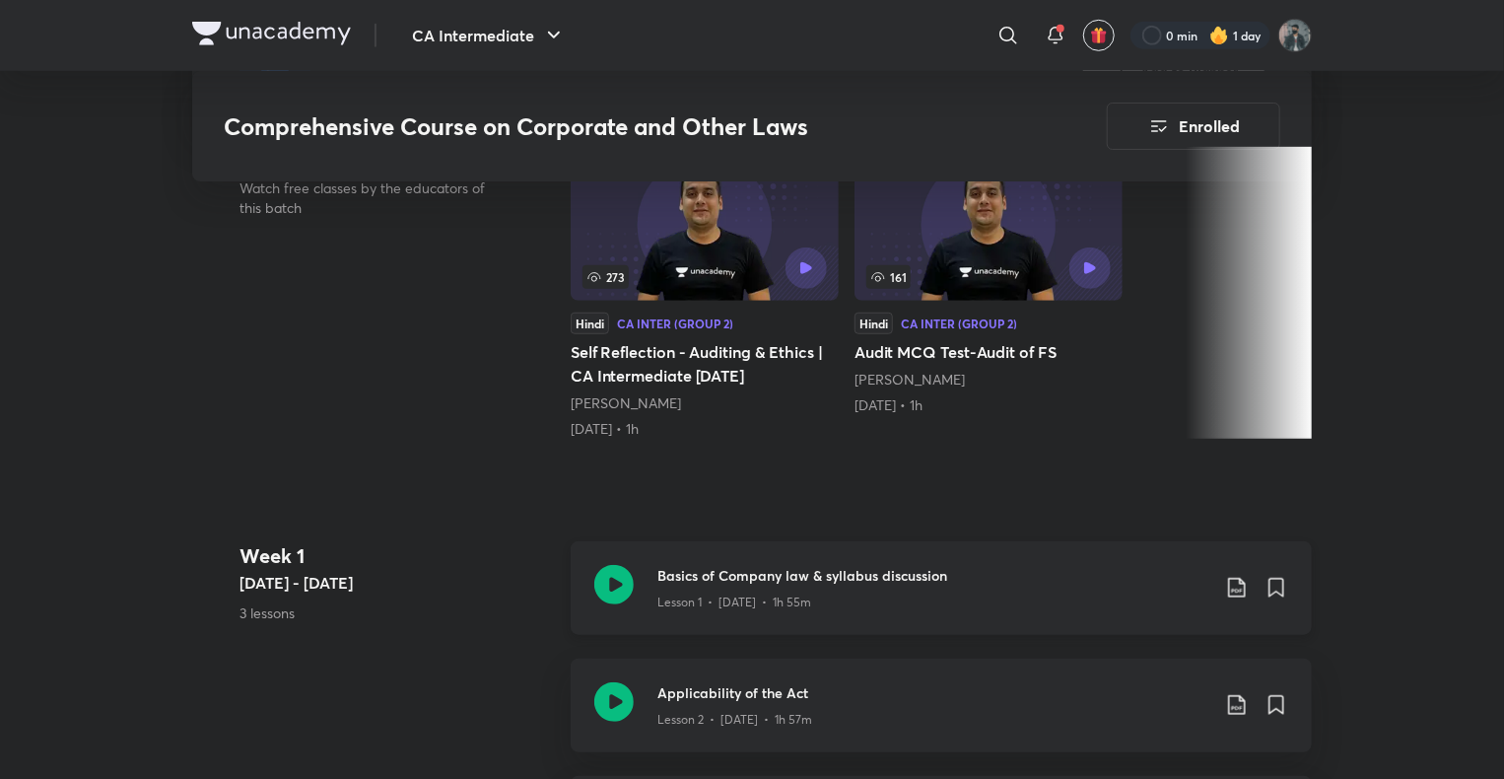
click at [1236, 589] on icon at bounding box center [1237, 588] width 24 height 24
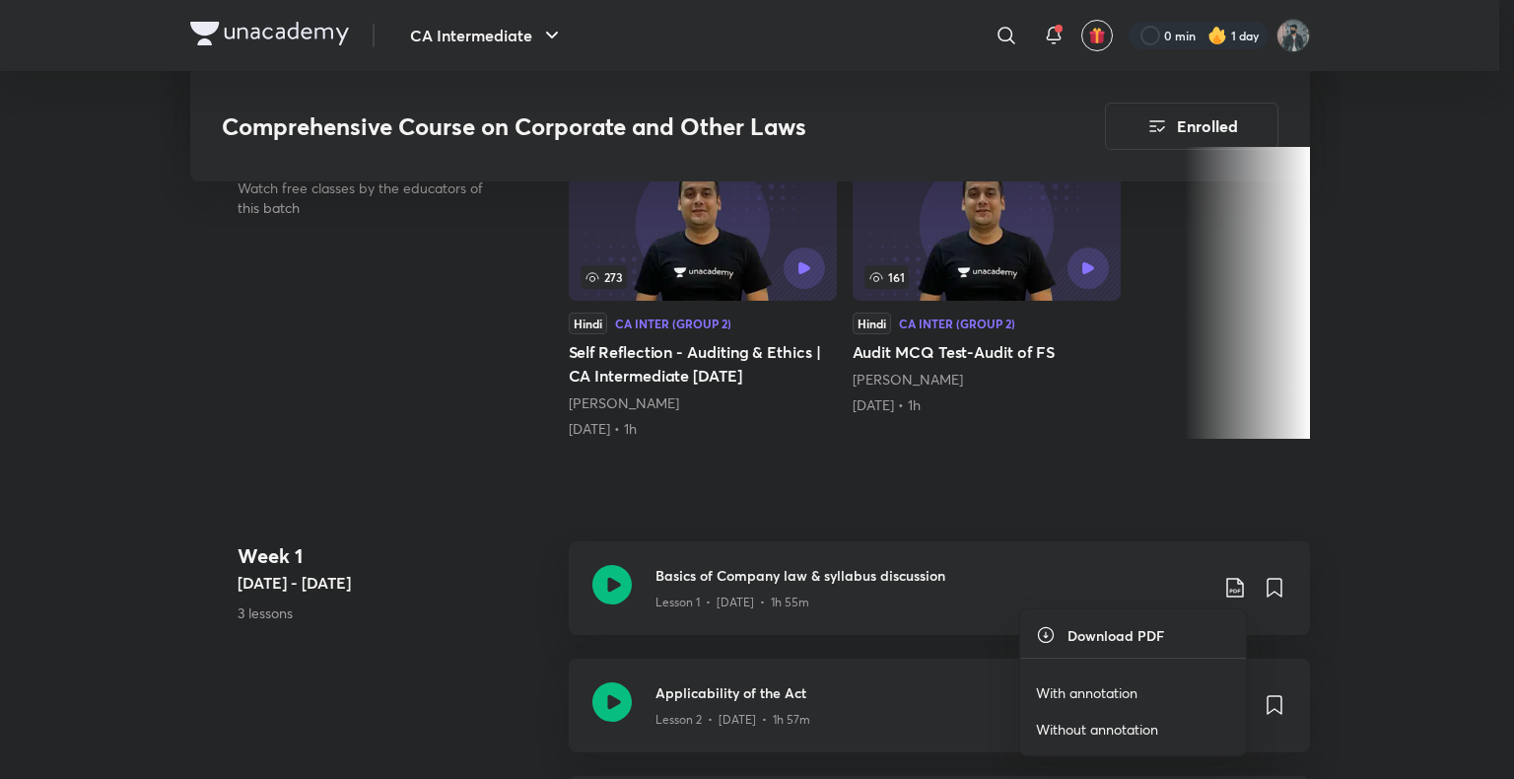
click at [1105, 692] on p "With annotation" at bounding box center [1087, 692] width 102 height 21
